Goal: Information Seeking & Learning: Learn about a topic

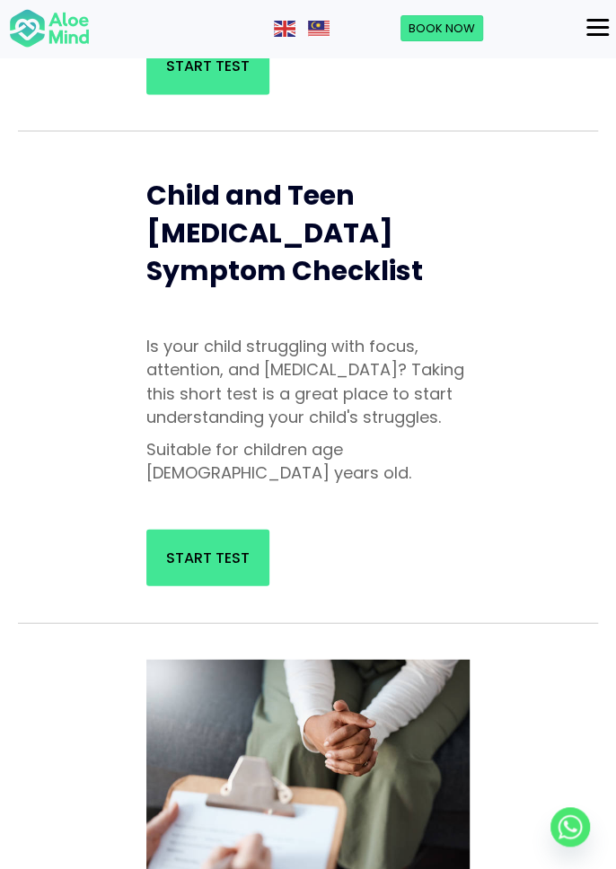
scroll to position [885, 0]
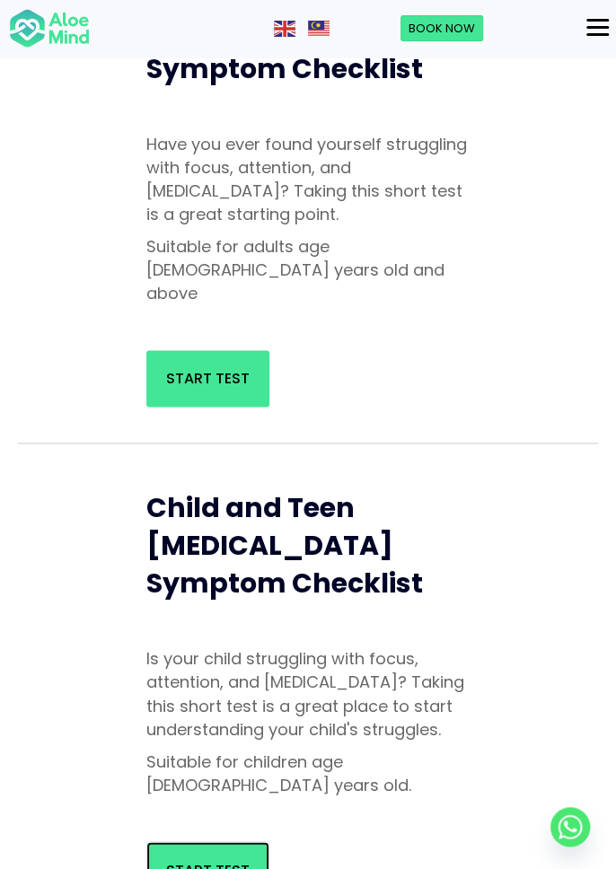
click at [172, 859] on span "Start Test" at bounding box center [207, 869] width 83 height 21
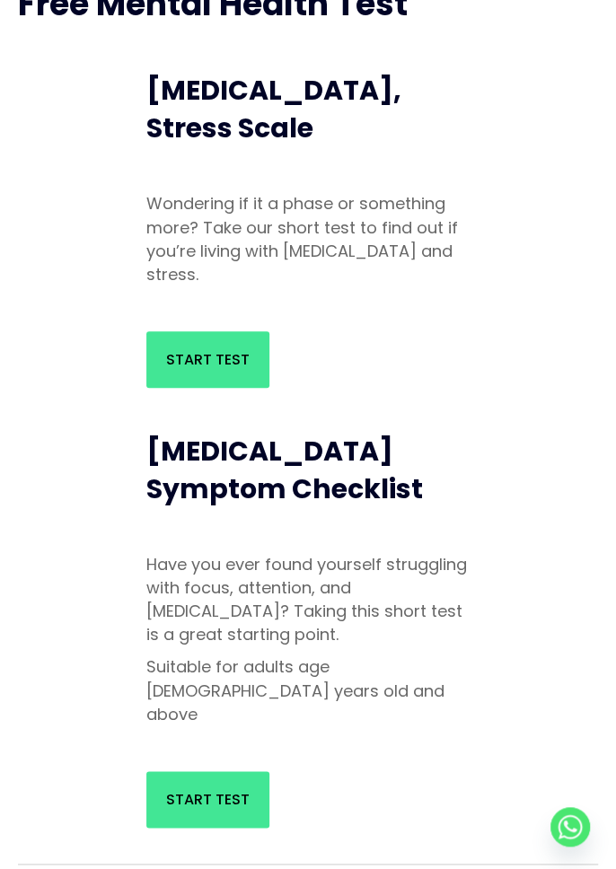
scroll to position [0, 0]
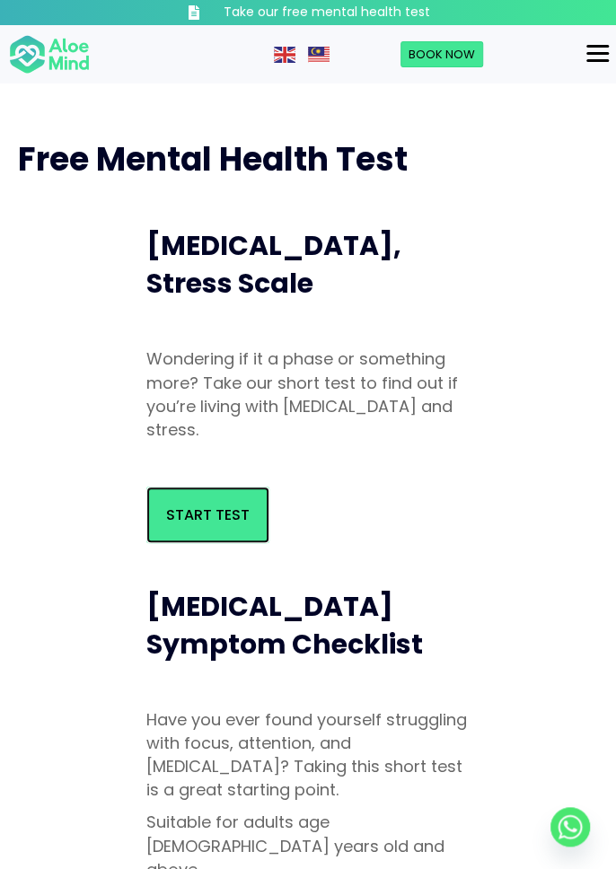
click at [174, 537] on link "Start Test" at bounding box center [207, 514] width 123 height 57
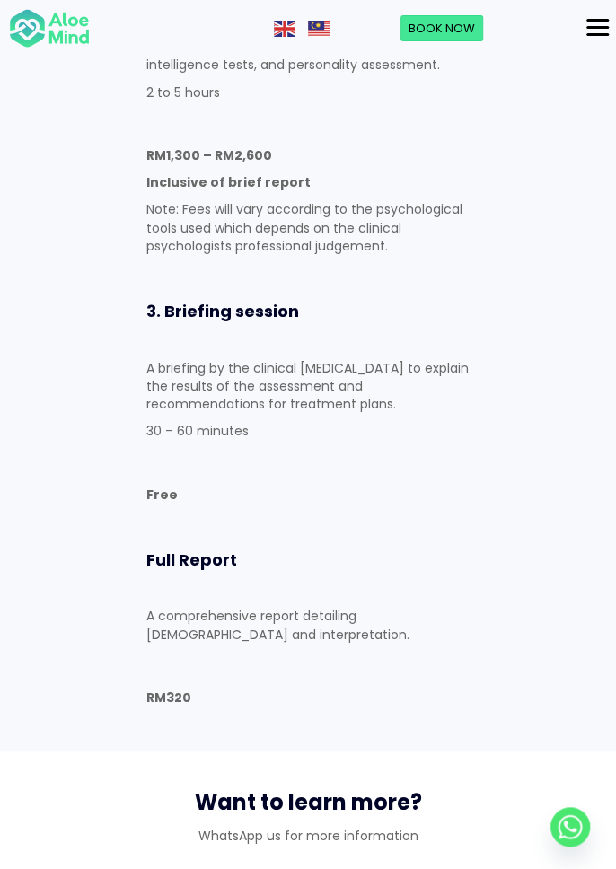
scroll to position [2061, 0]
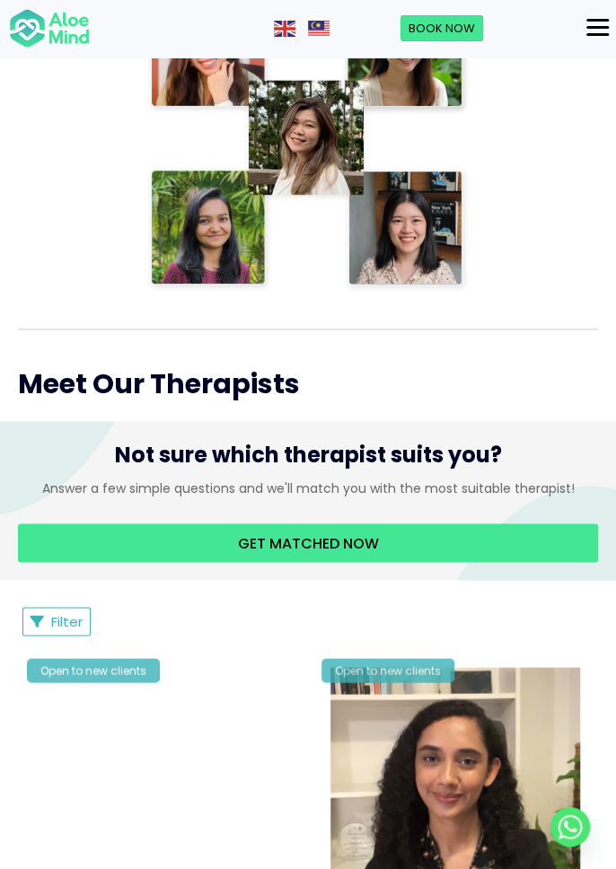
scroll to position [630, 0]
